Goal: Task Accomplishment & Management: Complete application form

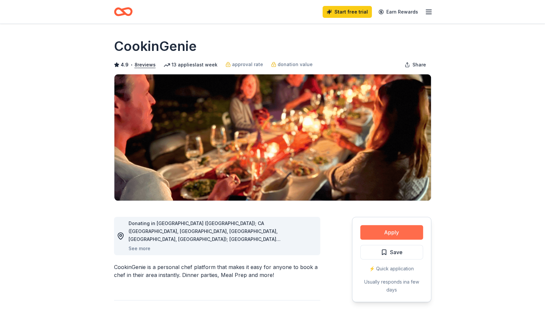
click at [396, 232] on button "Apply" at bounding box center [391, 232] width 63 height 15
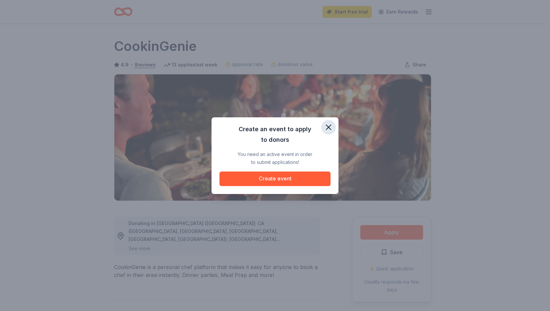
click at [327, 127] on icon "button" at bounding box center [328, 127] width 9 height 9
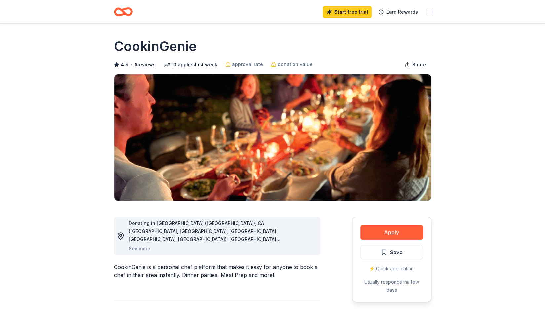
click at [394, 271] on div "⚡️ Quick application" at bounding box center [391, 269] width 63 height 8
click at [379, 269] on div "⚡️ Quick application" at bounding box center [391, 269] width 63 height 8
click at [391, 255] on span "Save" at bounding box center [396, 252] width 13 height 9
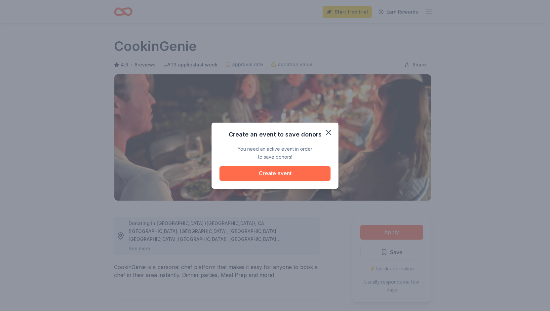
click at [284, 175] on button "Create event" at bounding box center [275, 173] width 111 height 15
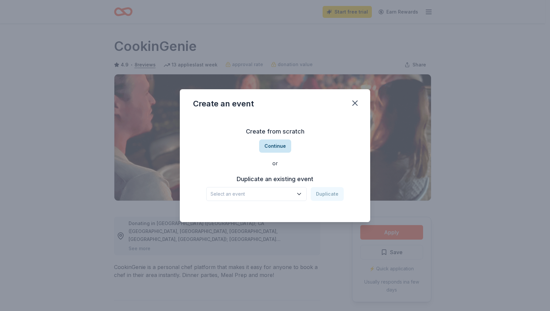
click at [276, 145] on button "Continue" at bounding box center [275, 146] width 32 height 13
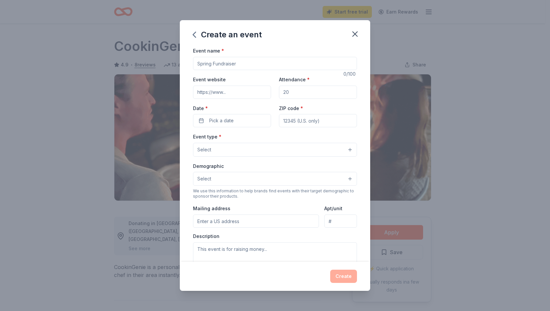
click at [206, 64] on input "Event name *" at bounding box center [275, 63] width 164 height 13
type input "Pink for a Purpose"
click at [294, 94] on input "Attendance *" at bounding box center [318, 92] width 78 height 13
type input "3"
type input "4"
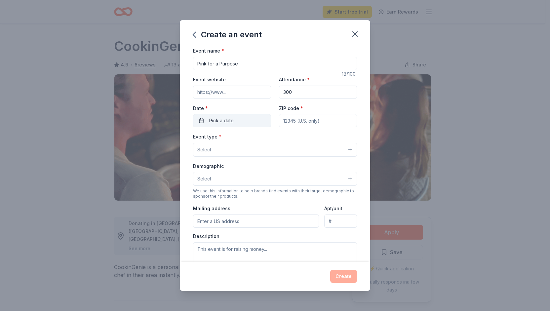
type input "300"
click at [229, 121] on span "Pick a date" at bounding box center [221, 121] width 24 height 8
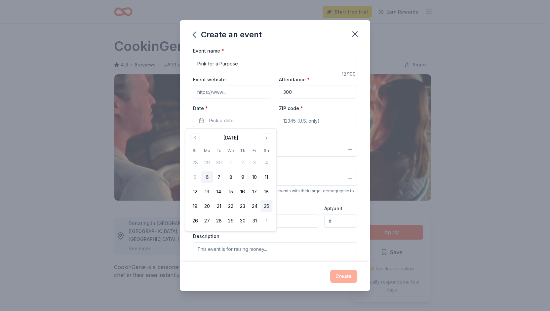
click at [266, 204] on button "25" at bounding box center [267, 206] width 12 height 12
click at [288, 222] on input "Mailing address" at bounding box center [256, 221] width 126 height 13
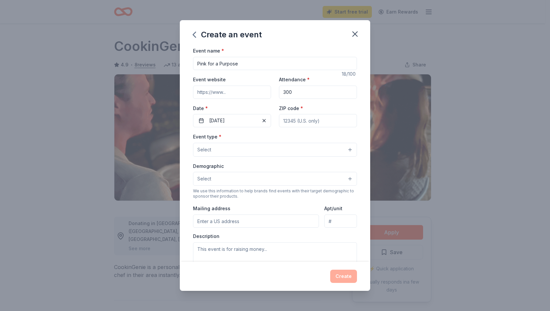
click at [311, 121] on input "ZIP code *" at bounding box center [318, 120] width 78 height 13
type input "78731"
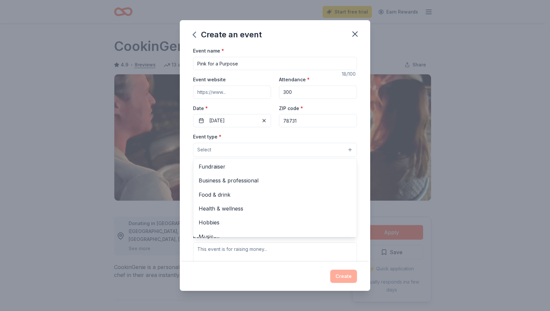
click at [215, 149] on button "Select" at bounding box center [275, 150] width 164 height 14
click at [230, 167] on span "Fundraiser" at bounding box center [275, 166] width 153 height 9
click at [328, 136] on div "Event type * Fundraiser Business & professional Food & drink Health & wellness …" at bounding box center [275, 145] width 164 height 25
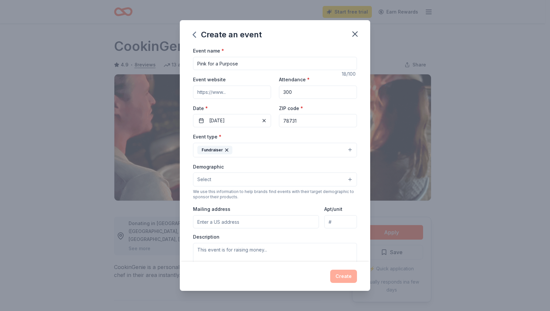
click at [222, 179] on button "Select" at bounding box center [275, 180] width 164 height 14
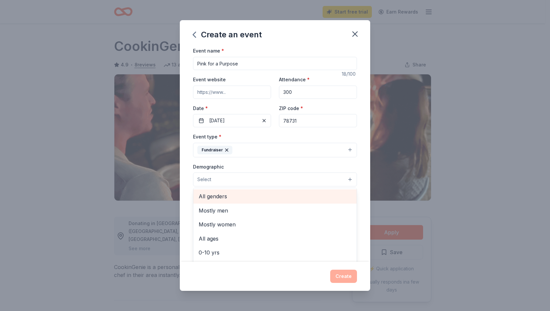
click at [220, 196] on span "All genders" at bounding box center [275, 196] width 153 height 9
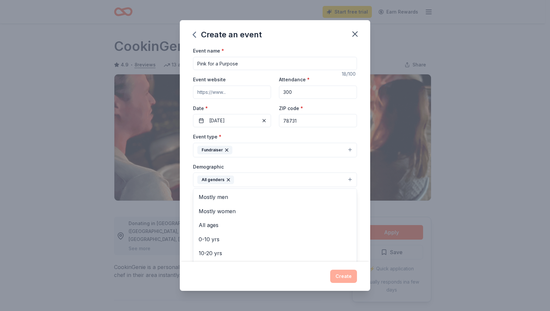
click at [280, 275] on div "Create an event Event name * Pink for a Purpose 18 /100 Event website Attendanc…" at bounding box center [275, 155] width 190 height 270
click at [218, 221] on input "Mailing address" at bounding box center [256, 222] width 126 height 13
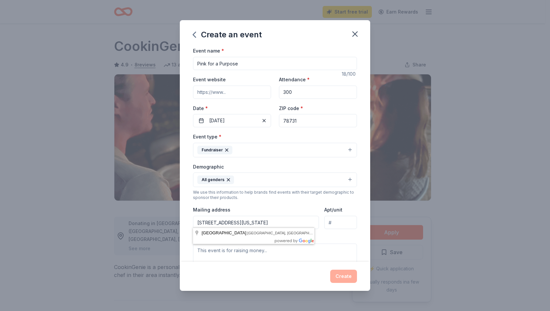
type input "[STREET_ADDRESS][US_STATE]"
click at [265, 276] on div "Create" at bounding box center [275, 276] width 164 height 13
click at [218, 252] on textarea at bounding box center [275, 259] width 164 height 30
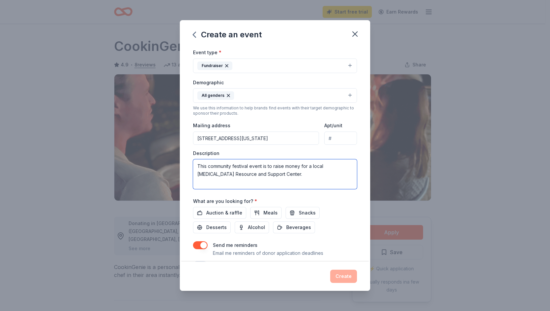
scroll to position [100, 0]
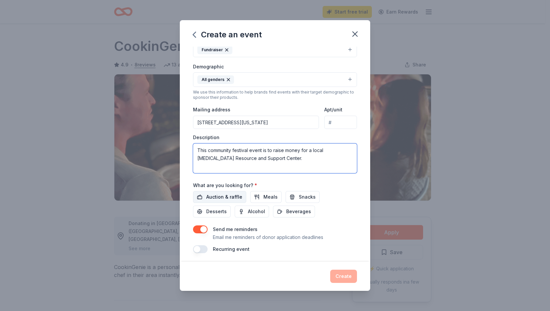
type textarea "This community festival event is to raise money for a local [MEDICAL_DATA] Reso…"
click at [233, 193] on span "Auction & raffle" at bounding box center [224, 197] width 36 height 8
click at [348, 275] on button "Create" at bounding box center [343, 276] width 27 height 13
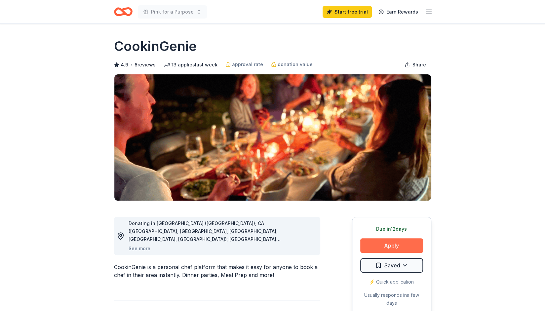
click at [396, 245] on button "Apply" at bounding box center [391, 245] width 63 height 15
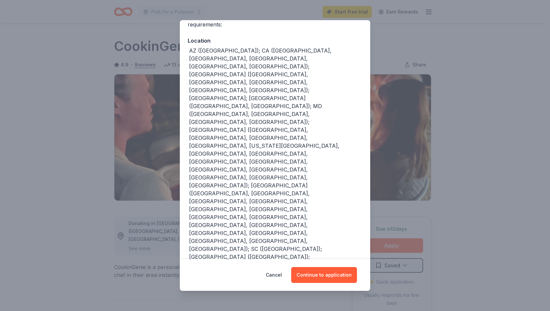
scroll to position [64, 0]
click at [330, 280] on button "Continue to application" at bounding box center [324, 275] width 66 height 16
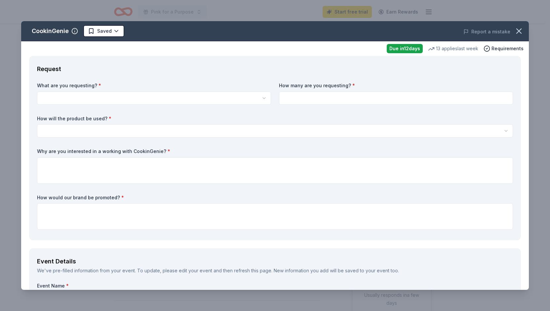
click at [82, 97] on html "10% Pink for a Purpose Start free trial Earn Rewards Due [DATE] Share CookinGen…" at bounding box center [275, 155] width 550 height 311
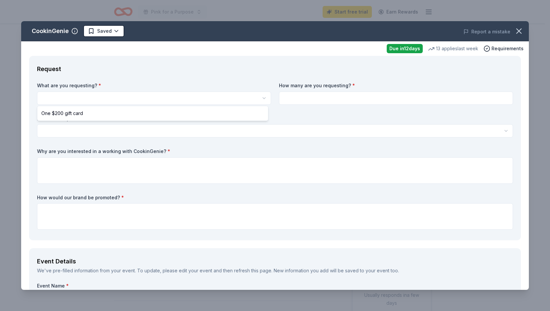
select select "One $200 gift card"
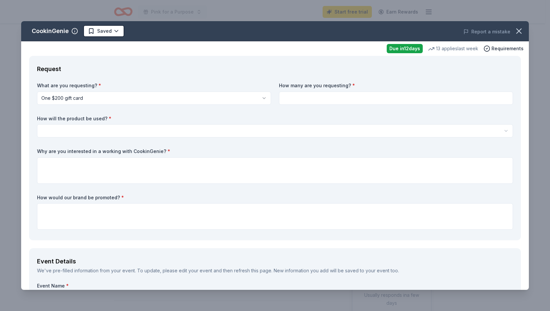
click at [315, 98] on input at bounding box center [396, 98] width 234 height 13
type input "1"
click at [104, 132] on html "10% Pink for a Purpose Start free trial Earn Rewards Due [DATE] Share CookinGen…" at bounding box center [275, 155] width 550 height 311
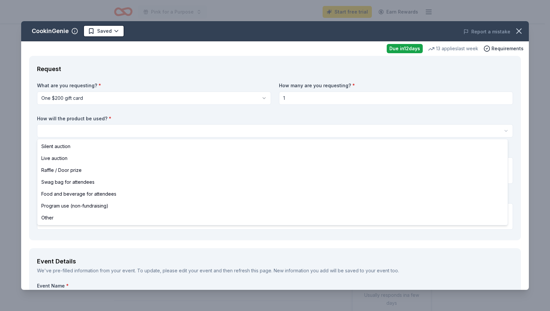
select select "silentAuction"
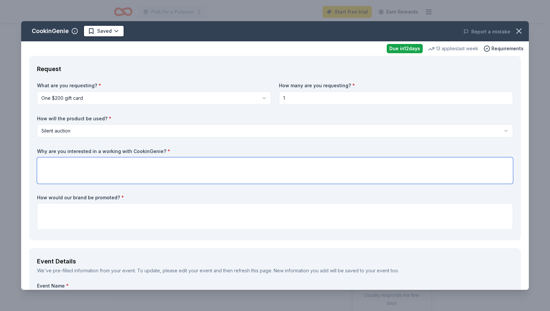
click at [75, 163] on textarea at bounding box center [275, 170] width 476 height 26
type textarea "T"
click at [78, 166] on textarea "CookinGenie is" at bounding box center [275, 170] width 476 height 26
click at [146, 162] on textarea "CookinGenie as an auction item would [PERSON_NAME] a great donation at our fund…" at bounding box center [275, 170] width 476 height 26
click at [143, 171] on textarea "CookinGenie as an auction item would [PERSON_NAME] a great donation at our fund…" at bounding box center [275, 170] width 476 height 26
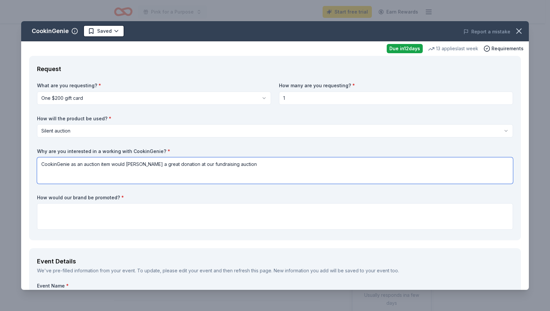
click at [240, 163] on textarea "CookinGenie as an auction item would [PERSON_NAME] a great donation at our fund…" at bounding box center [275, 170] width 476 height 26
click at [76, 164] on textarea "CookinGenie as an auction item would [PERSON_NAME] a great donation at our fund…" at bounding box center [275, 170] width 476 height 26
drag, startPoint x: 77, startPoint y: 181, endPoint x: 66, endPoint y: 134, distance: 48.3
click at [77, 181] on textarea "CookinGenie an auction item would [PERSON_NAME] a great donation at our fundrai…" at bounding box center [275, 170] width 476 height 26
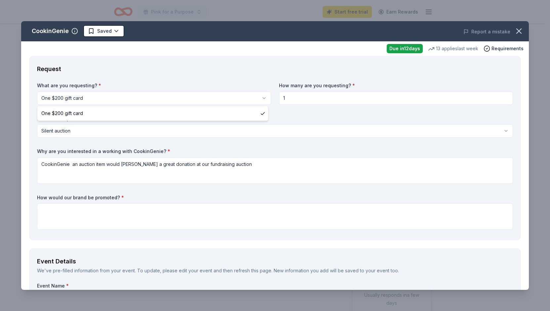
click at [52, 103] on html "10% Pink for a Purpose Start free trial Earn Rewards Due [DATE] Share CookinGen…" at bounding box center [275, 155] width 550 height 311
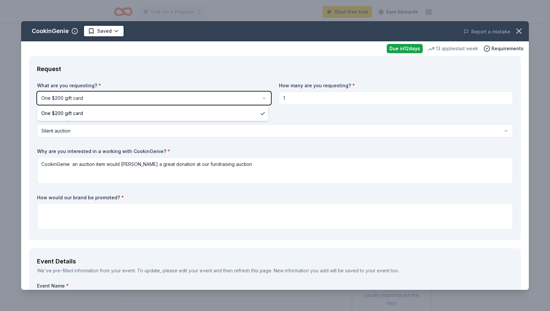
click at [71, 162] on html "10% Pink for a Purpose Start free trial Earn Rewards Due [DATE] Share CookinGen…" at bounding box center [275, 155] width 550 height 311
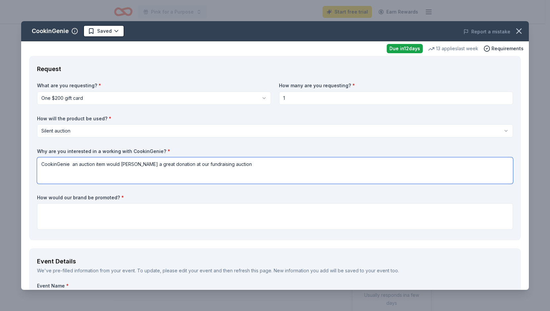
click at [73, 166] on textarea "CookinGenie an auction item would [PERSON_NAME] a great donation at our fundrai…" at bounding box center [275, 170] width 476 height 26
click at [100, 164] on textarea "CookinGenie would be an auction item would [PERSON_NAME] a great donation at ou…" at bounding box center [275, 170] width 476 height 26
click at [160, 163] on textarea "CookinGenie would be an enticing auction item would [PERSON_NAME] a great donat…" at bounding box center [275, 170] width 476 height 26
click at [145, 164] on textarea "CookinGenie would be an enticing auction item would [PERSON_NAME] a great donat…" at bounding box center [275, 170] width 476 height 26
drag, startPoint x: 215, startPoint y: 163, endPoint x: 150, endPoint y: 166, distance: 64.5
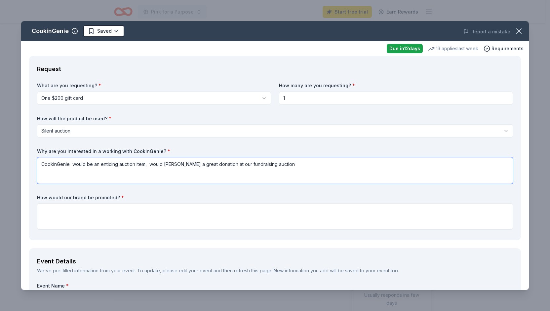
click at [150, 166] on textarea "CookinGenie would be an enticing auction item, would [PERSON_NAME] a great dona…" at bounding box center [275, 170] width 476 height 26
click at [241, 166] on textarea "CookinGenie would be an enticing auction item, generating significant at our fu…" at bounding box center [275, 170] width 476 height 26
click at [210, 177] on textarea "CookinGenie would be an enticing auction item, generating significant at our fu…" at bounding box center [275, 170] width 476 height 26
click at [198, 164] on textarea "CookinGenie would be an enticing auction item, generating significant at our fu…" at bounding box center [275, 170] width 476 height 26
click at [232, 164] on textarea "CookinGenie would be an enticing auction item, generating significant donations…" at bounding box center [275, 170] width 476 height 26
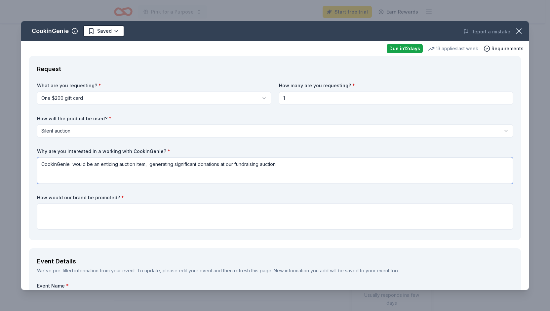
click at [224, 165] on textarea "CookinGenie would be an enticing auction item, generating significant donations…" at bounding box center [275, 170] width 476 height 26
click at [225, 164] on textarea "CookinGenie would be an enticing auction item, generating significant donations…" at bounding box center [275, 170] width 476 height 26
click at [283, 163] on textarea "CookinGenie would be an enticing auction item, generating significant donations…" at bounding box center [275, 170] width 476 height 26
type textarea "CookinGenie would be an enticing auction item, generating significant donations…"
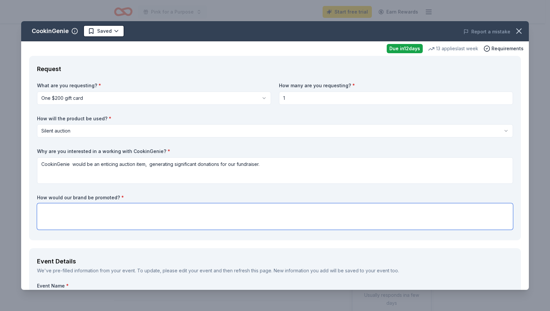
click at [59, 209] on textarea at bounding box center [275, 216] width 476 height 26
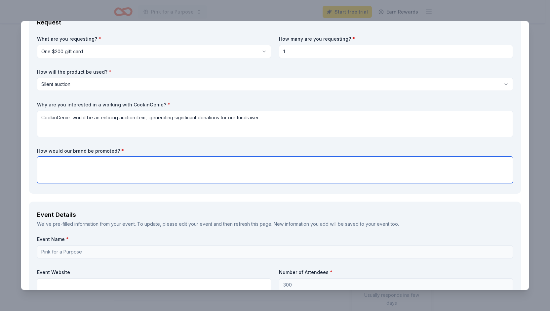
scroll to position [46, 0]
click at [46, 163] on textarea at bounding box center [275, 171] width 476 height 26
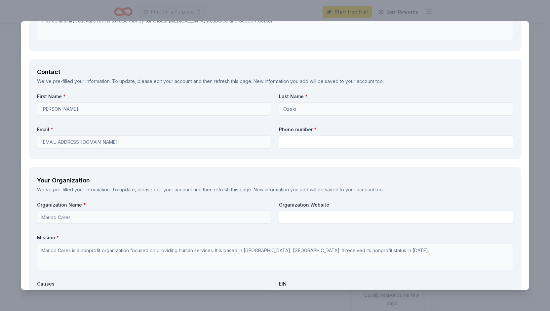
scroll to position [413, 0]
type textarea "All sponsors and donors will be featured on our Wall of PINK FAME and on the ev…"
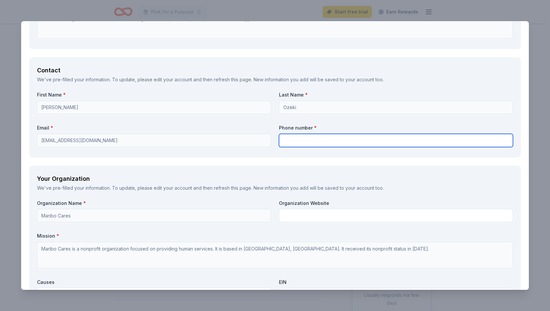
click at [287, 143] on input "text" at bounding box center [396, 140] width 234 height 13
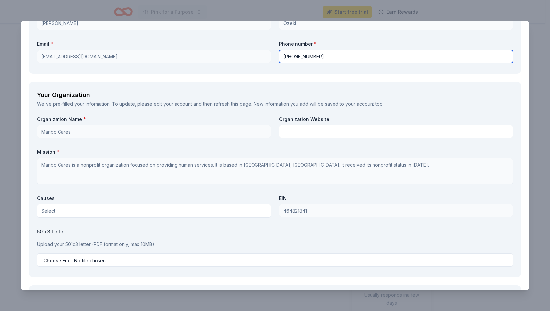
scroll to position [497, 0]
type input "[PHONE_NUMBER]"
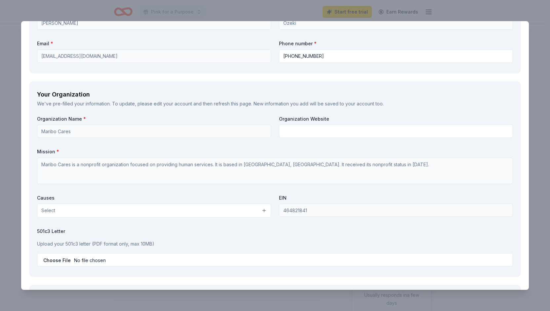
click at [167, 117] on label "Organization Name *" at bounding box center [154, 119] width 234 height 7
click at [272, 148] on label "Mission *" at bounding box center [275, 151] width 476 height 7
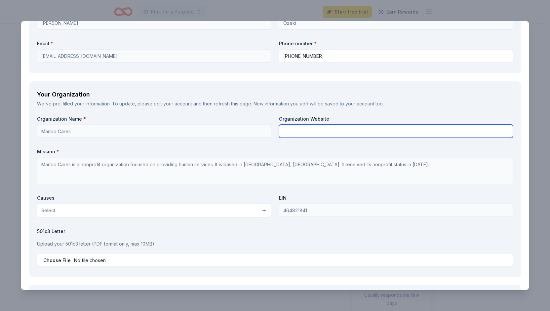
click at [289, 136] on input "text" at bounding box center [396, 131] width 234 height 13
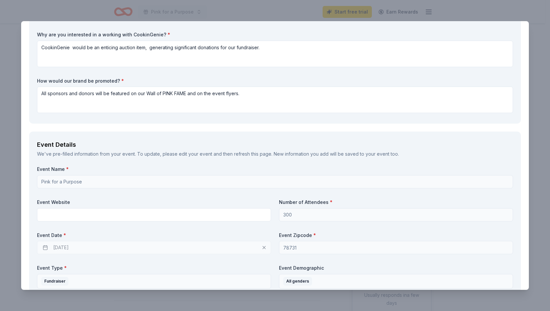
scroll to position [0, 0]
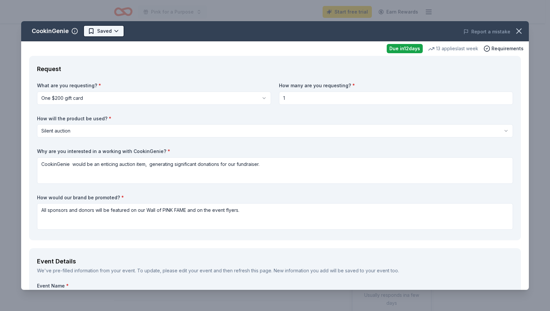
click at [111, 29] on html "10% Pink for a Purpose Start free trial Earn Rewards Due [DATE] Share CookinGen…" at bounding box center [275, 155] width 550 height 311
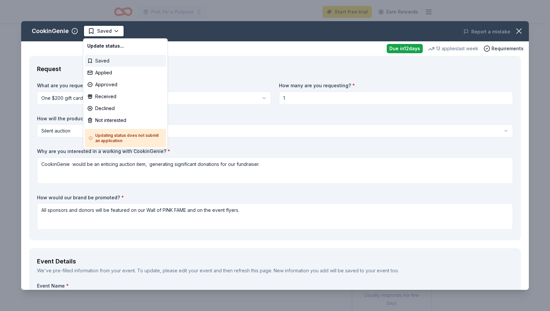
click at [102, 60] on div "Saved" at bounding box center [125, 61] width 81 height 12
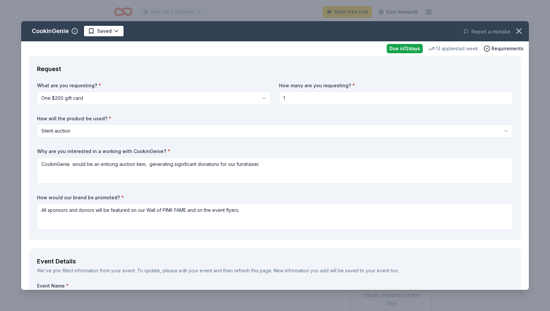
click at [102, 60] on div "Request What are you requesting? * One $200 gift card One $200 gift card How ma…" at bounding box center [275, 148] width 492 height 185
